Goal: Check status: Check status

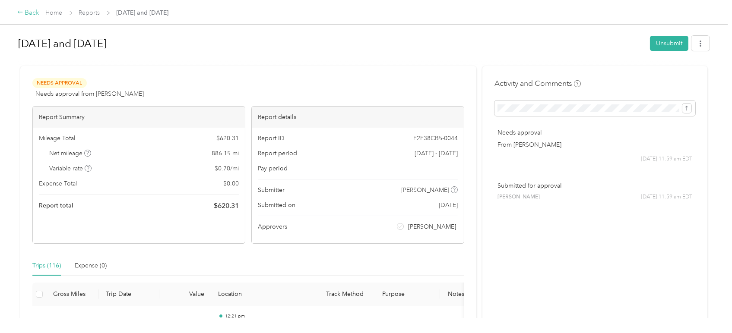
click at [17, 10] on icon at bounding box center [20, 12] width 6 height 6
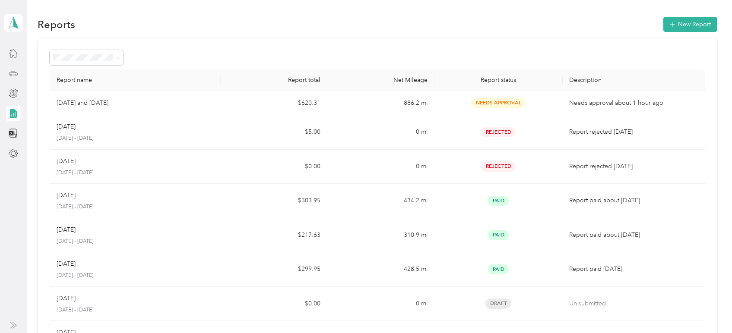
click at [7, 73] on div at bounding box center [13, 74] width 15 height 16
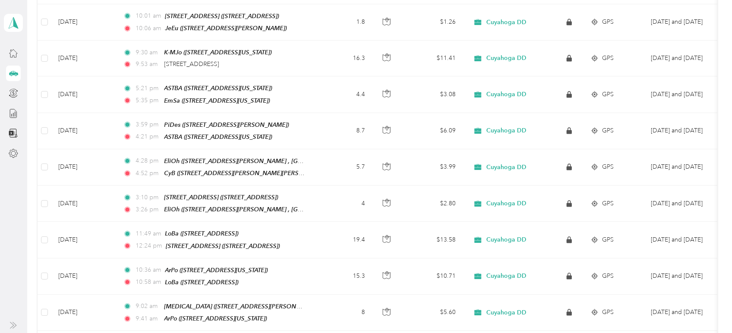
scroll to position [663, 0]
